Goal: Task Accomplishment & Management: Use online tool/utility

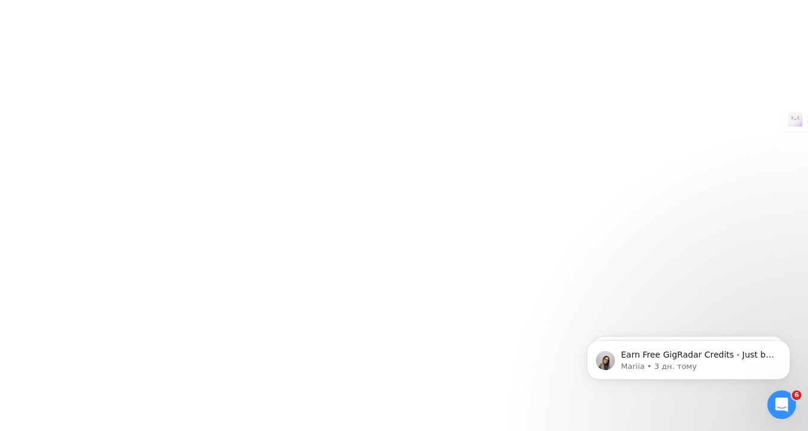
click at [221, 19] on div at bounding box center [404, 215] width 808 height 431
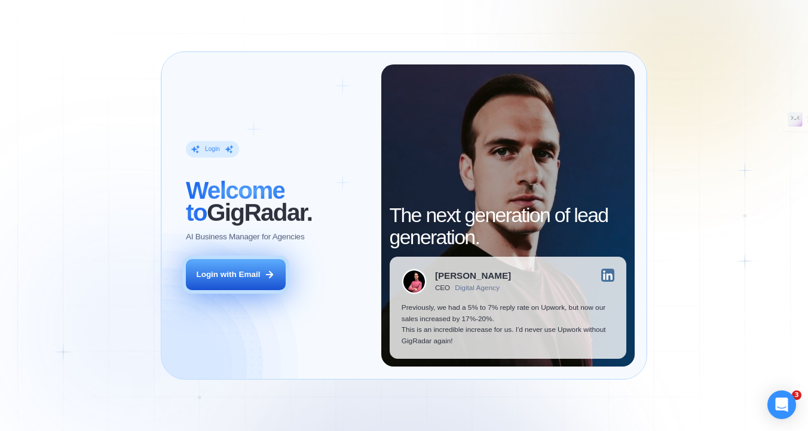
click at [244, 286] on button "Login with Email" at bounding box center [236, 274] width 100 height 31
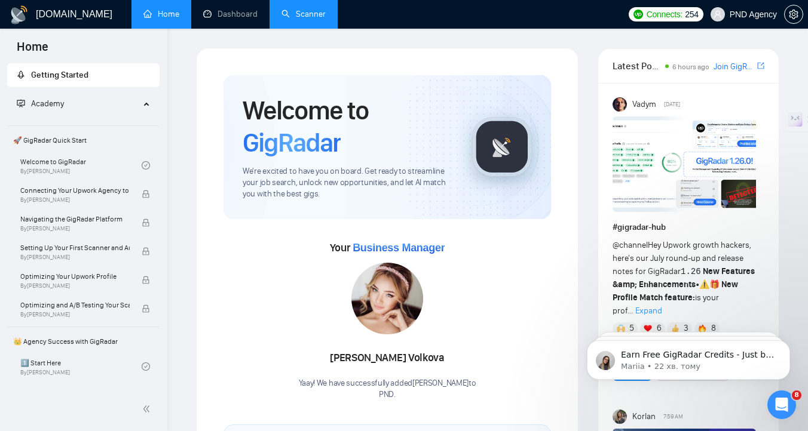
click at [301, 16] on link "Scanner" at bounding box center [303, 14] width 44 height 10
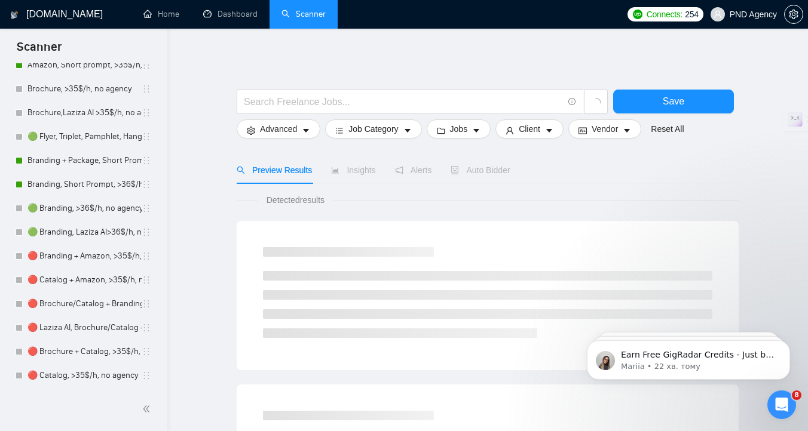
scroll to position [358, 0]
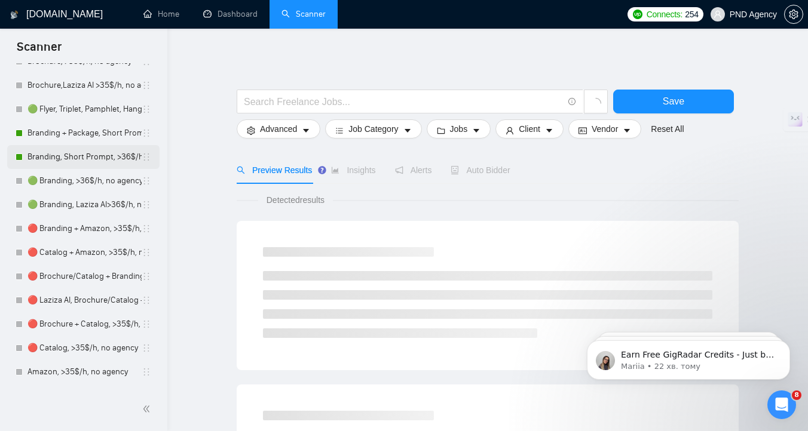
click at [85, 164] on link "Branding, Short Prompt, >36$/h, no agency" at bounding box center [84, 157] width 114 height 24
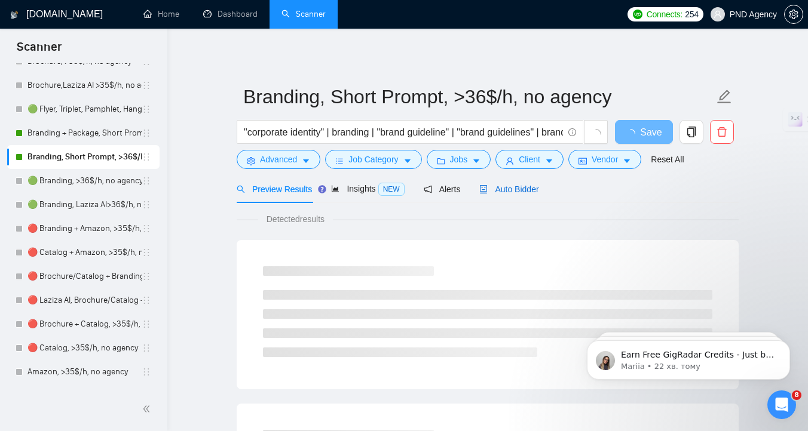
click at [512, 193] on span "Auto Bidder" at bounding box center [508, 190] width 59 height 10
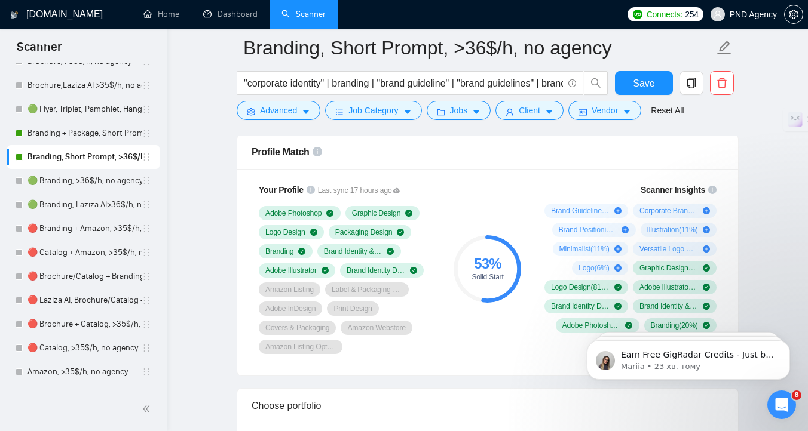
scroll to position [790, 0]
